Goal: Find specific page/section: Find specific page/section

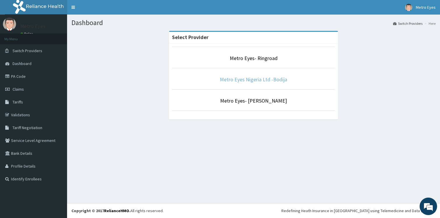
click at [252, 80] on link "Metro Eyes Nigeria Ltd -Bodija" at bounding box center [253, 79] width 67 height 7
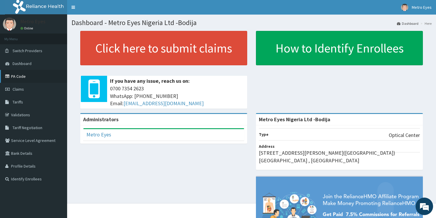
click at [18, 78] on link "PA Code" at bounding box center [33, 76] width 67 height 13
click at [18, 76] on link "PA Code" at bounding box center [33, 76] width 67 height 13
